Goal: Complete application form

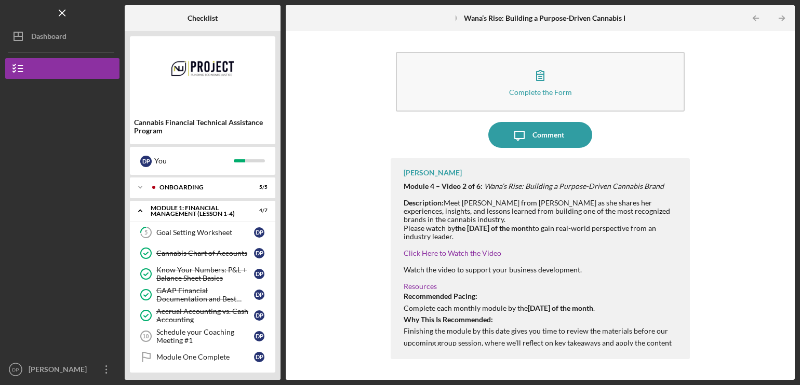
scroll to position [265, 0]
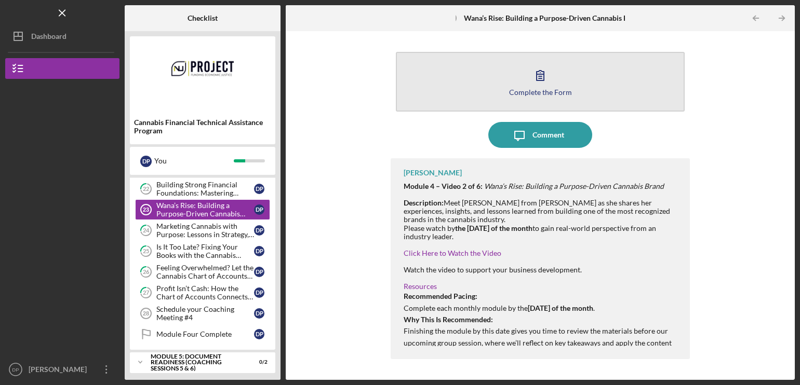
click at [536, 77] on icon "button" at bounding box center [540, 75] width 26 height 26
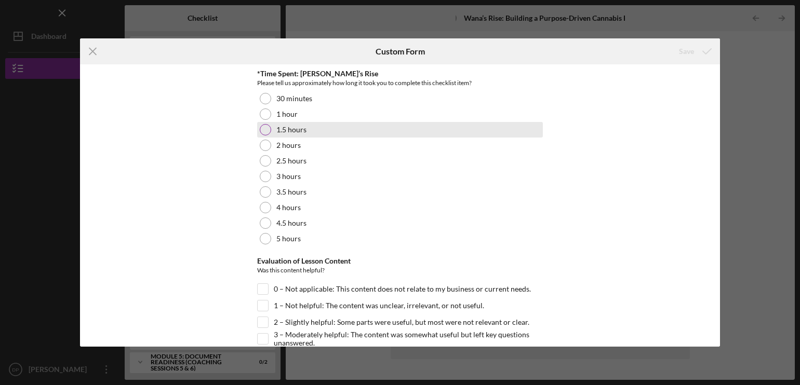
click at [268, 133] on div at bounding box center [265, 129] width 11 height 11
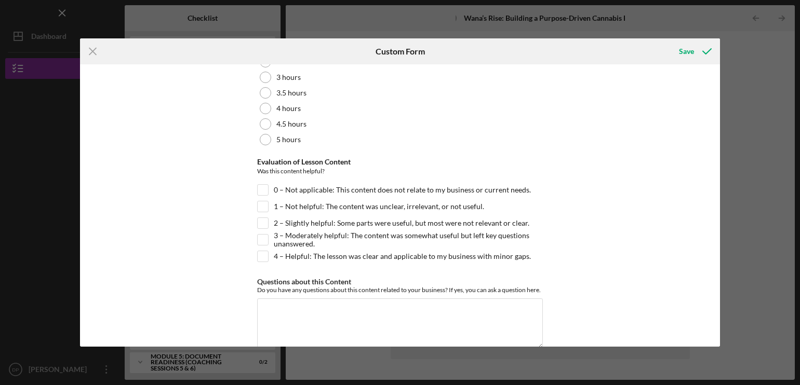
scroll to position [104, 0]
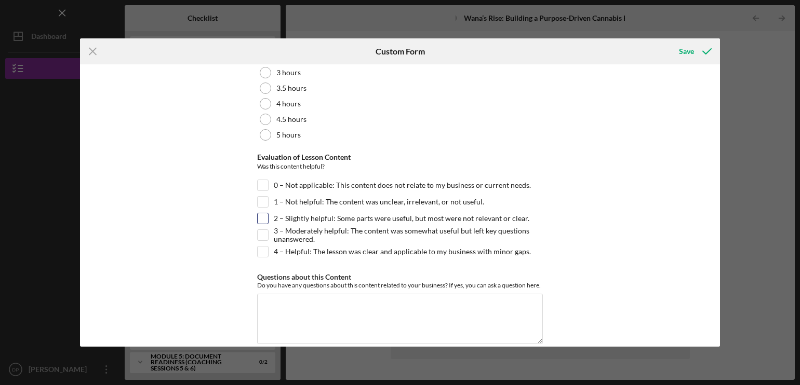
click at [258, 219] on input "2 – Slightly helpful: Some parts were useful, but most were not relevant or cle…" at bounding box center [263, 218] width 10 height 10
checkbox input "true"
click at [682, 51] on div "Save" at bounding box center [686, 51] width 15 height 21
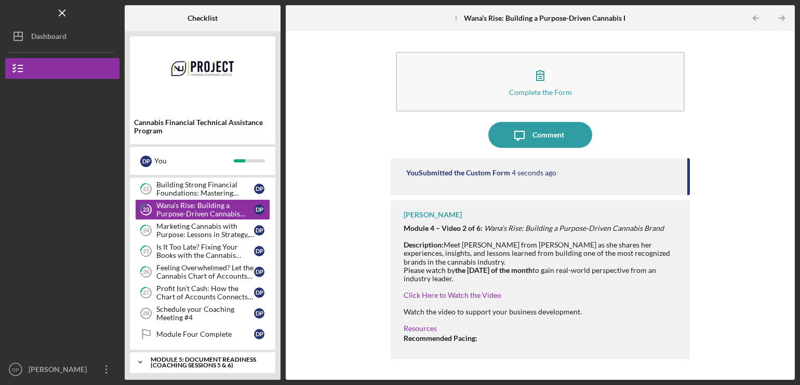
click at [136, 360] on icon "Icon/Expander" at bounding box center [140, 362] width 21 height 21
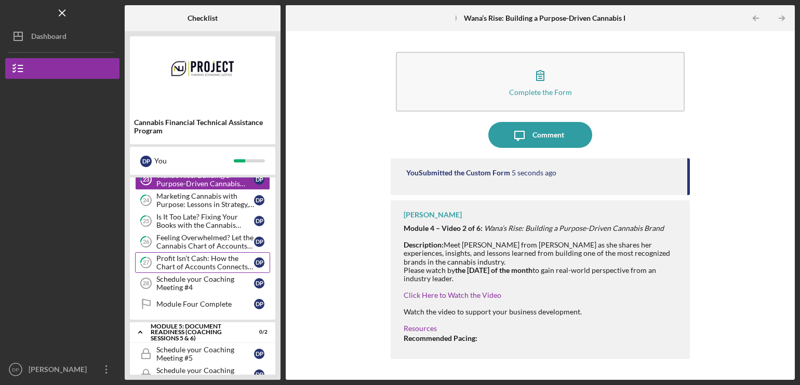
scroll to position [312, 0]
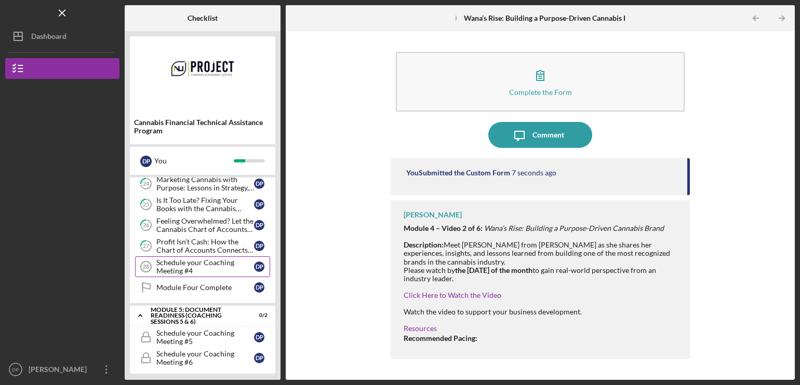
click at [140, 314] on icon "Icon/Expander" at bounding box center [140, 315] width 21 height 21
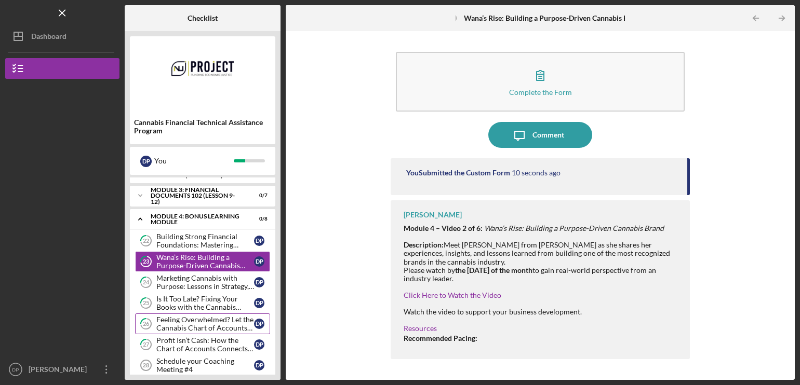
scroll to position [161, 0]
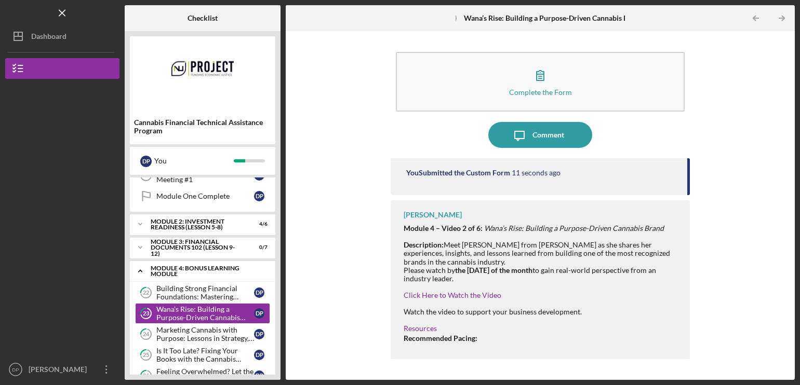
click at [141, 269] on icon "Icon/Expander" at bounding box center [140, 271] width 21 height 21
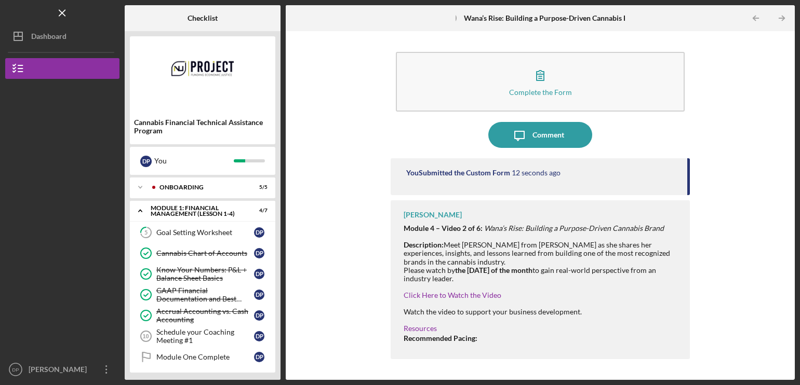
scroll to position [0, 0]
